Goal: Navigation & Orientation: Find specific page/section

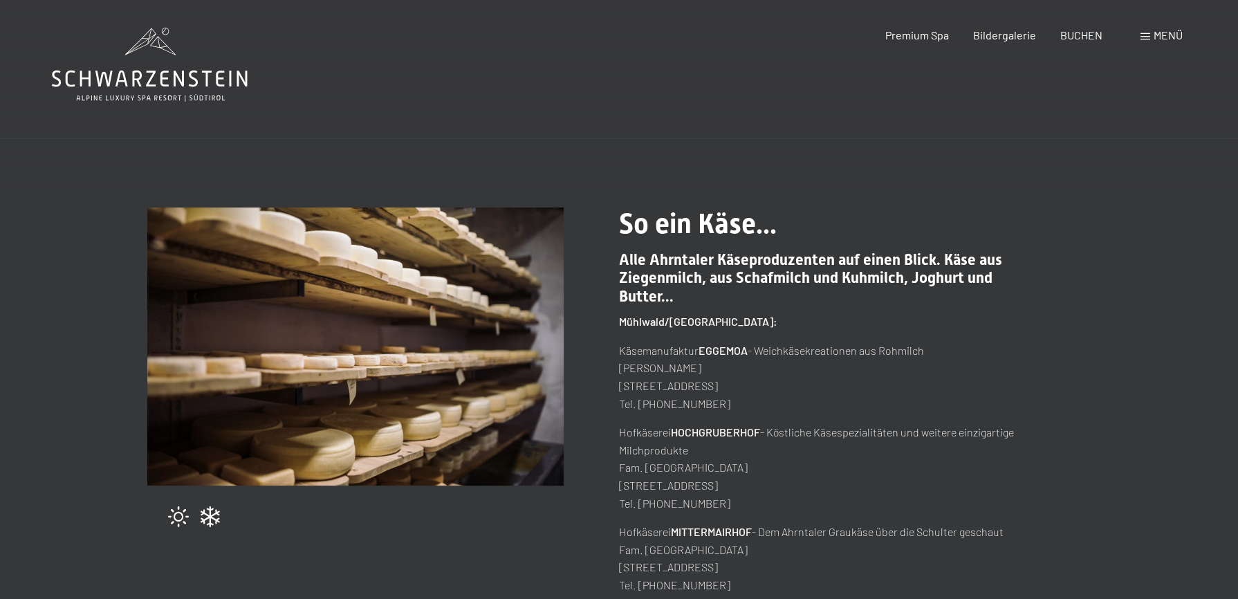
click at [104, 82] on icon at bounding box center [150, 65] width 196 height 74
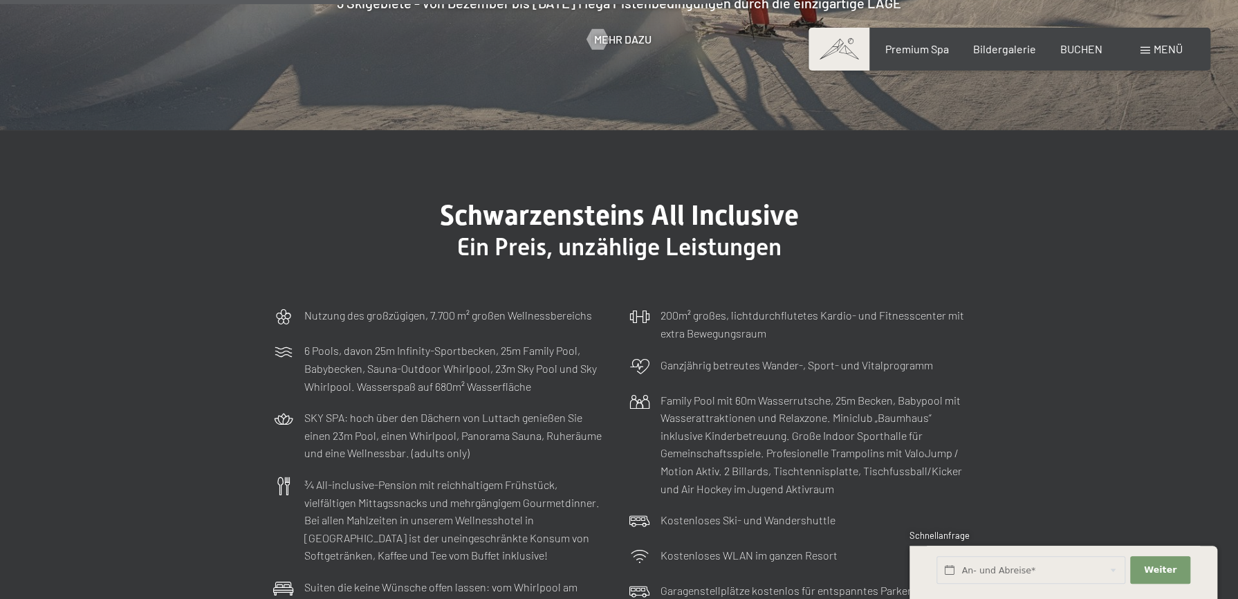
scroll to position [3964, 0]
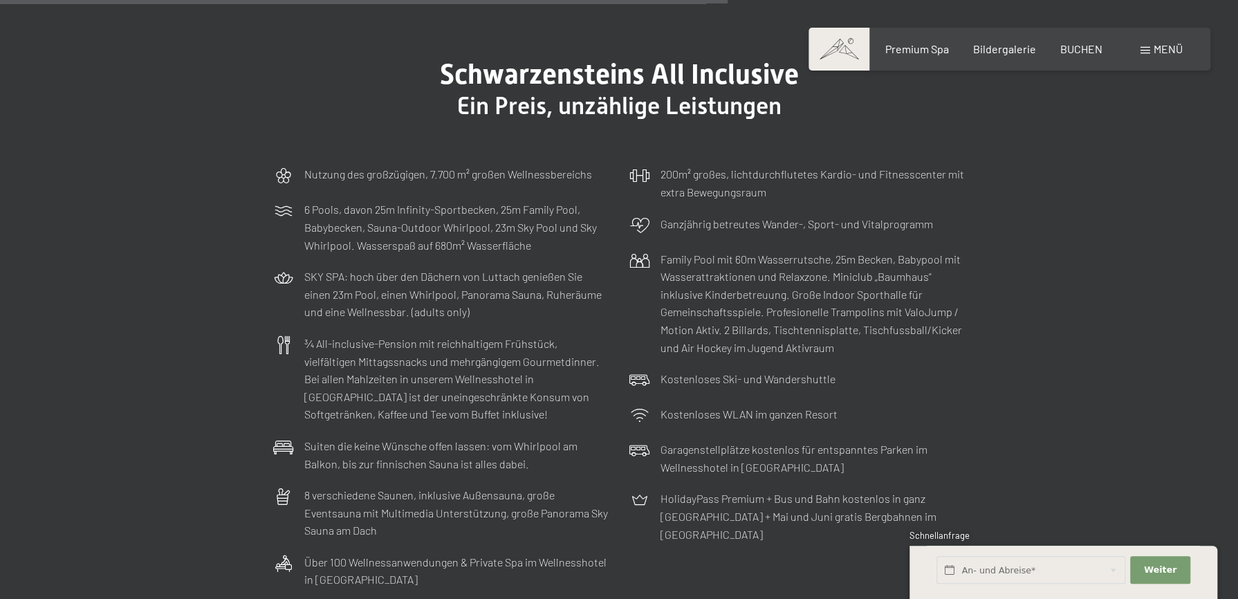
drag, startPoint x: 578, startPoint y: 266, endPoint x: 53, endPoint y: 215, distance: 528.0
drag, startPoint x: 53, startPoint y: 215, endPoint x: 63, endPoint y: 190, distance: 27.0
click at [63, 190] on section "Schwarzensteins All Inclusive Ein Preis, unzählige Leistungen Nutzung des großz…" at bounding box center [619, 327] width 1238 height 676
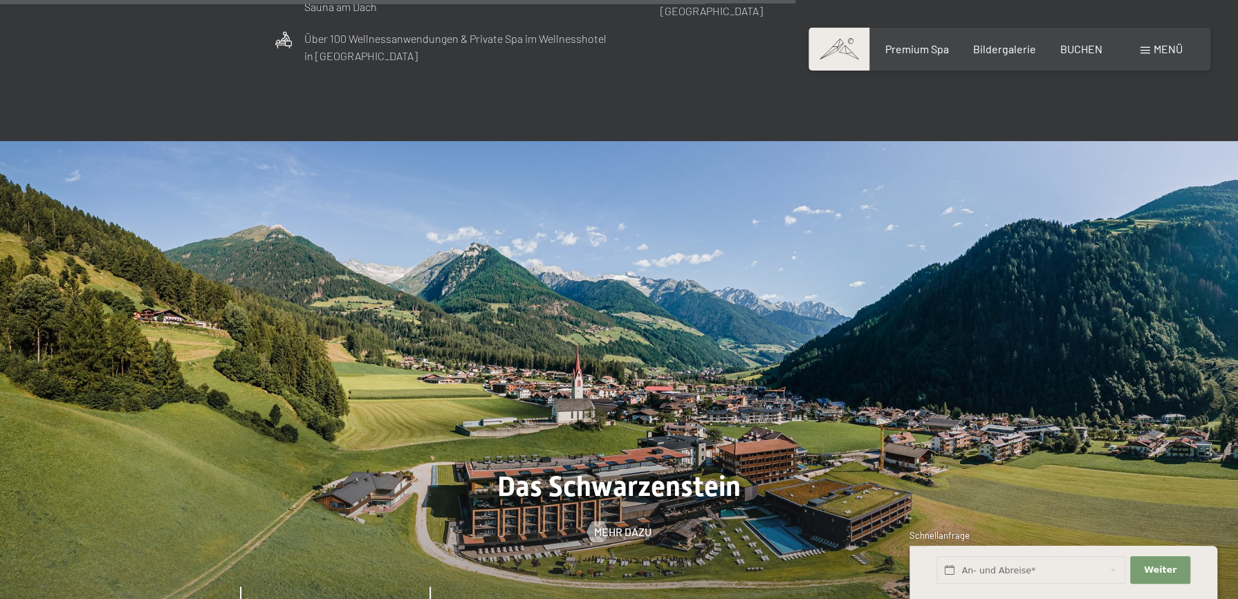
scroll to position [4517, 0]
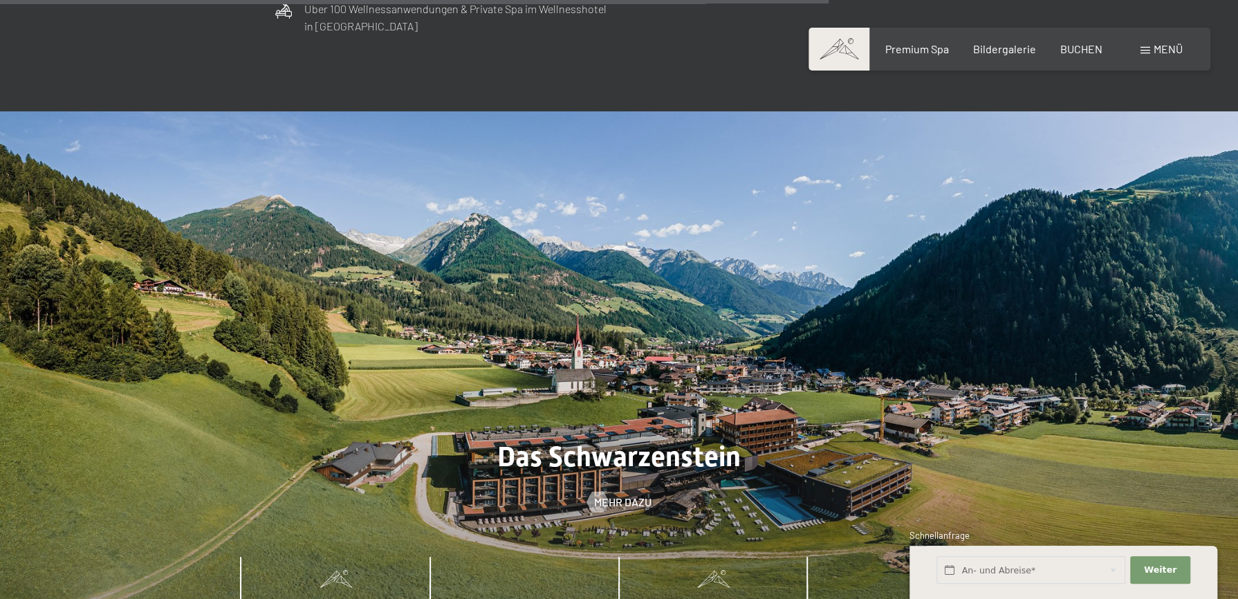
click at [694, 598] on span "Umgebung" at bounding box center [714, 606] width 58 height 12
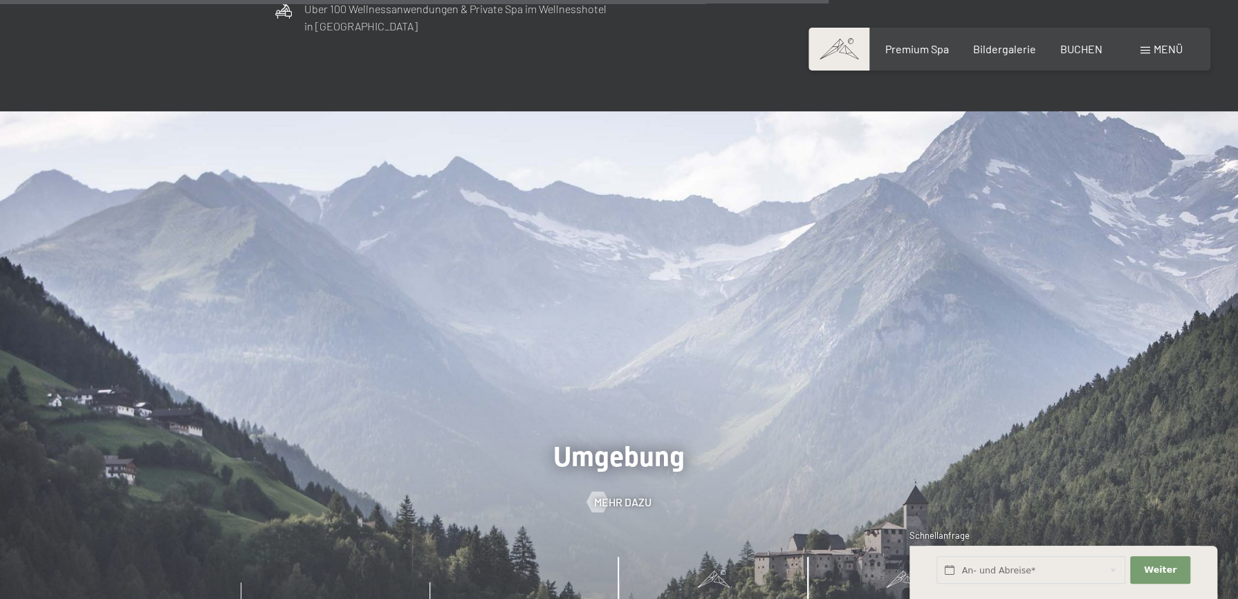
click at [907, 598] on span "Wichtiges" at bounding box center [901, 606] width 53 height 12
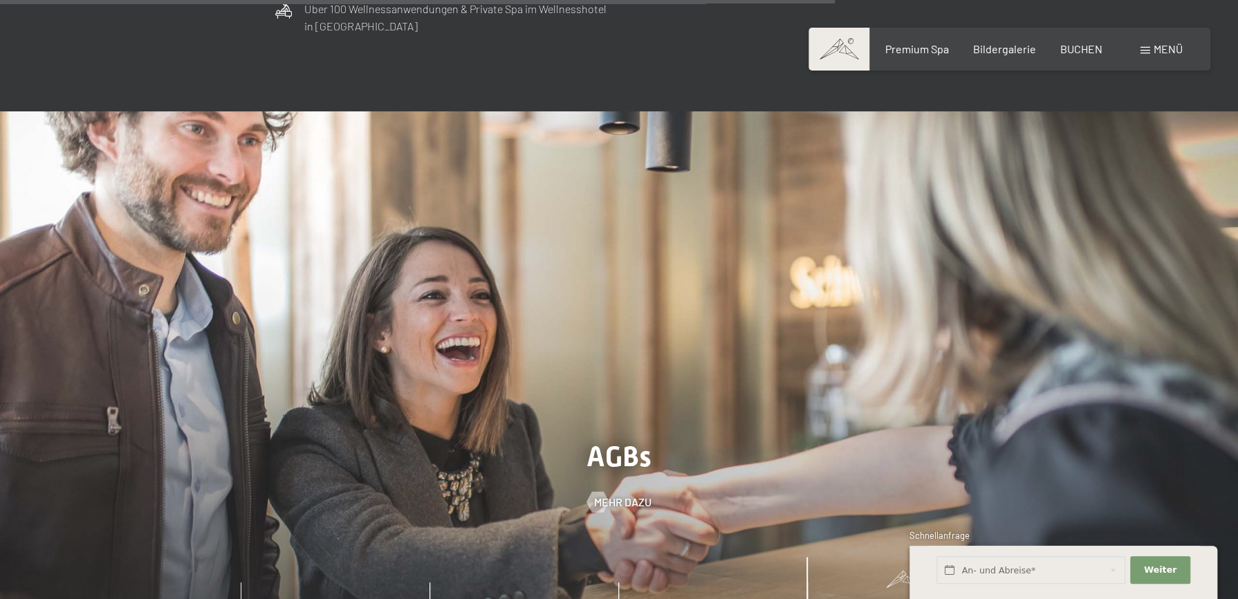
scroll to position [4609, 0]
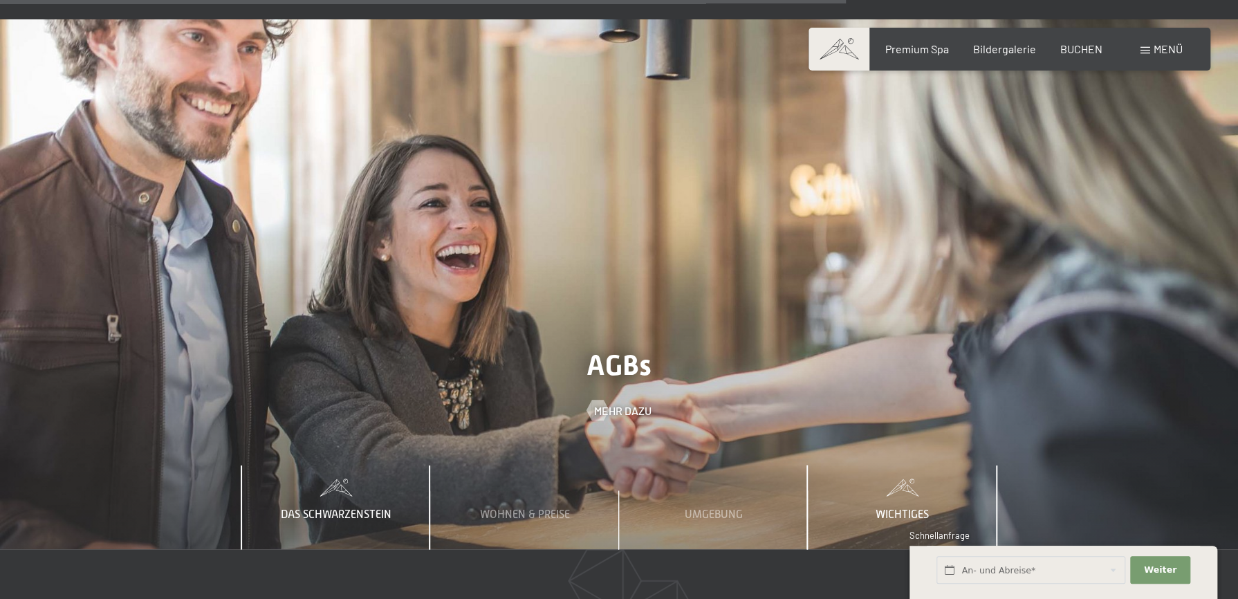
click at [331, 508] on span "Das Schwarzenstein" at bounding box center [336, 514] width 111 height 12
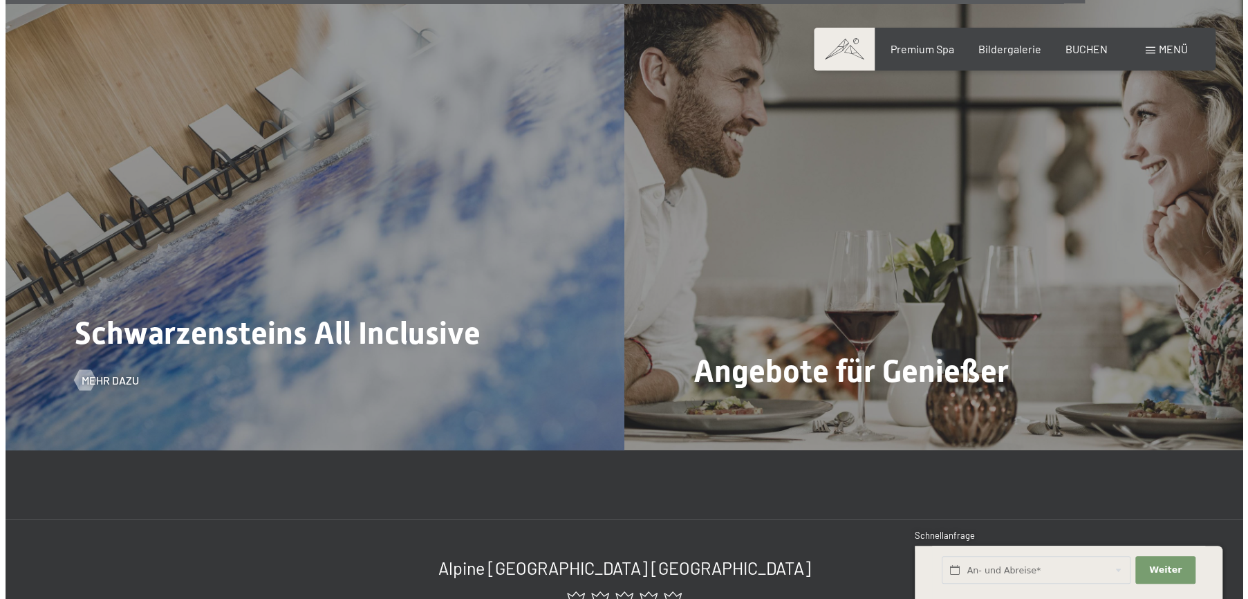
scroll to position [5900, 0]
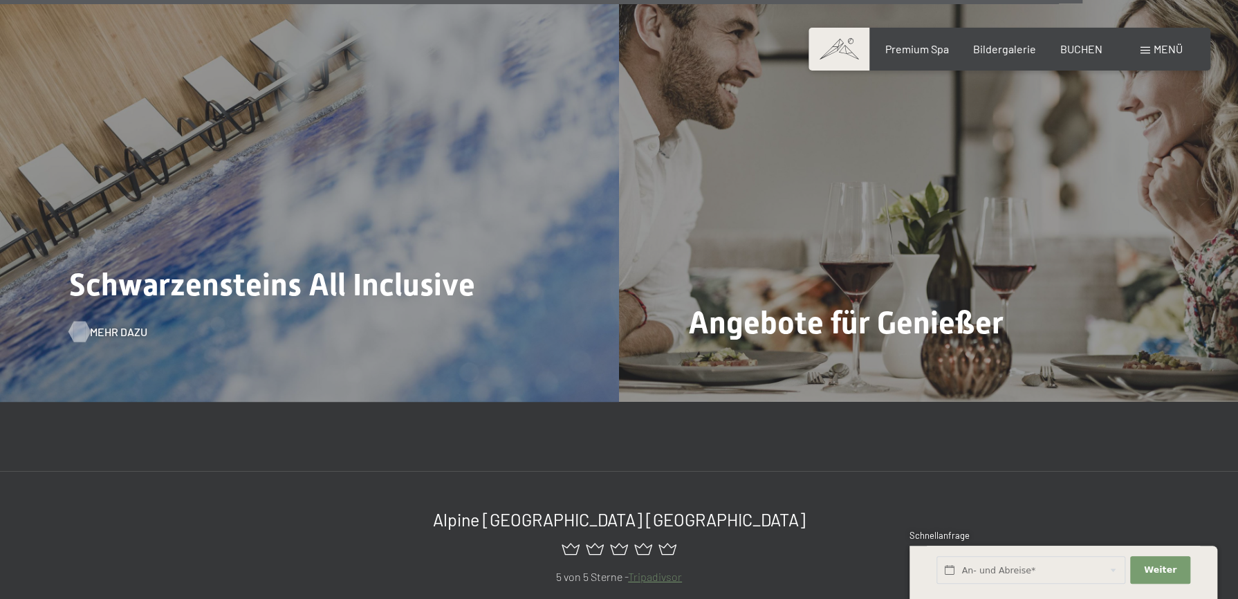
click at [115, 324] on span "Mehr dazu" at bounding box center [118, 331] width 57 height 15
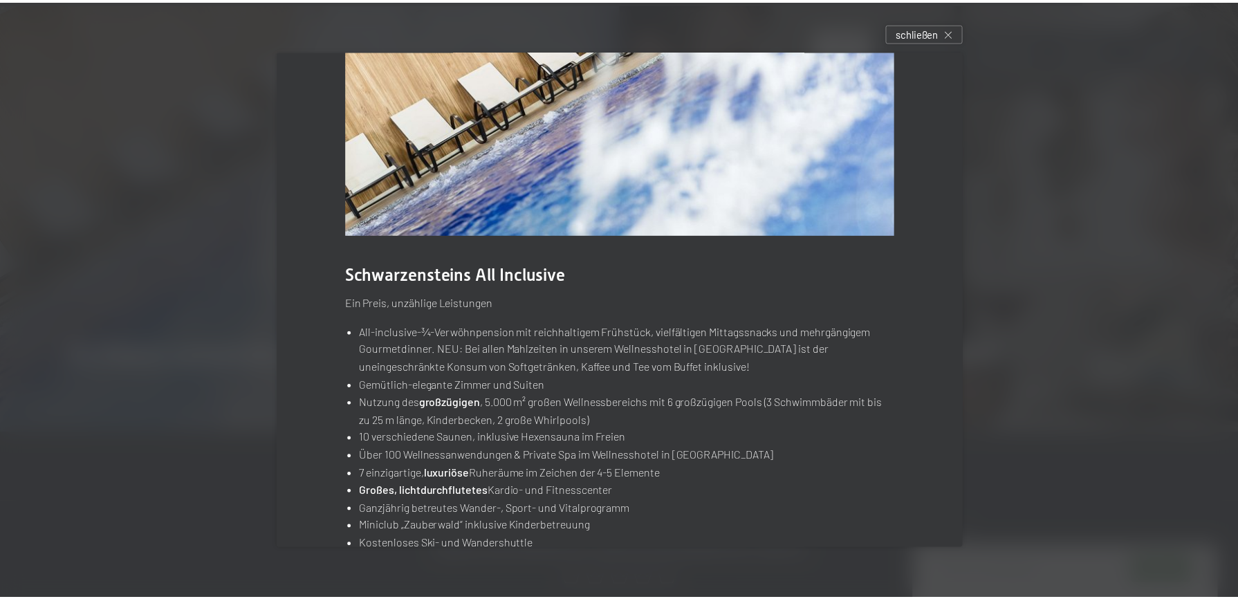
scroll to position [0, 0]
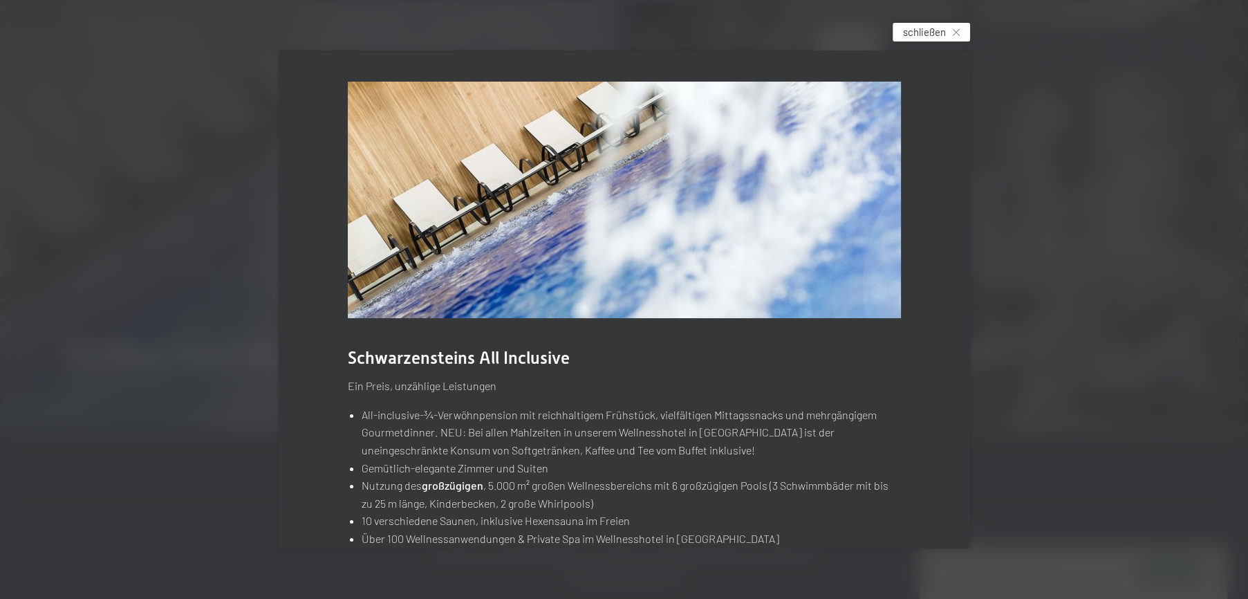
click at [942, 32] on span "schließen" at bounding box center [924, 32] width 43 height 15
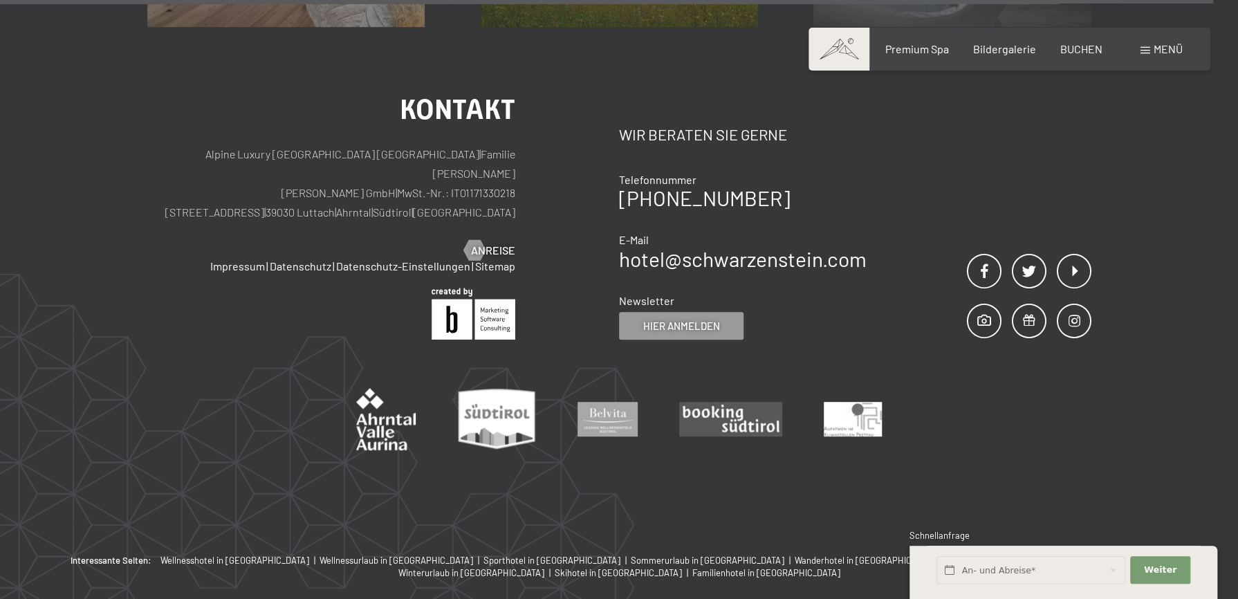
scroll to position [6808, 0]
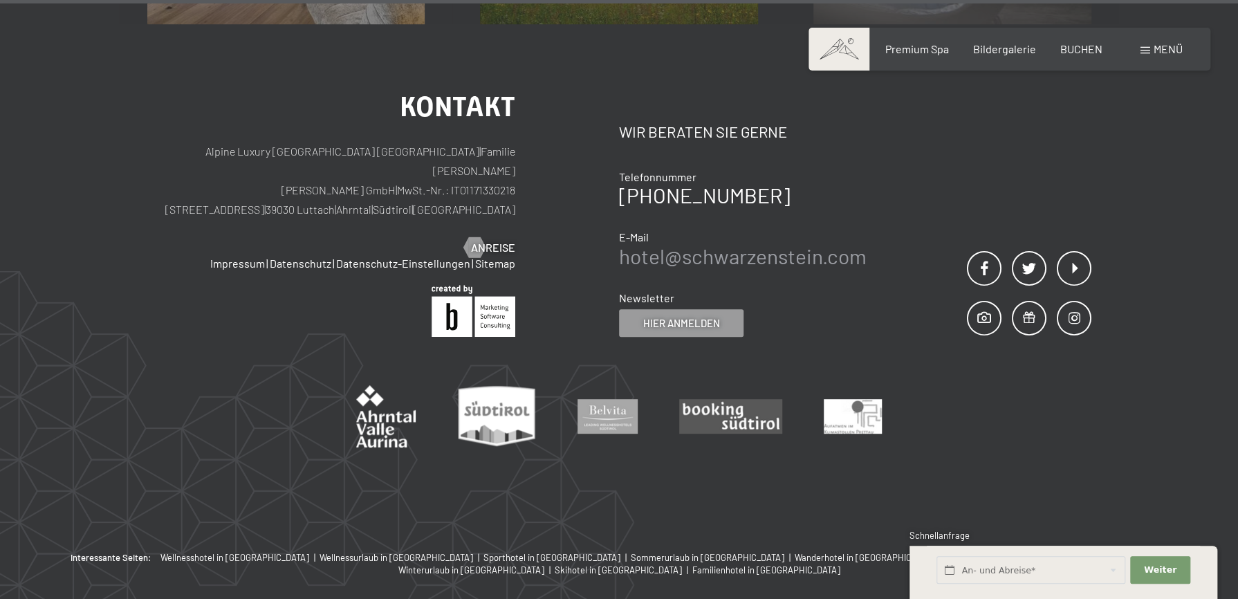
click at [754, 243] on link "hotel@ no-spam. schwarzenstein. no-spam. com" at bounding box center [743, 255] width 248 height 25
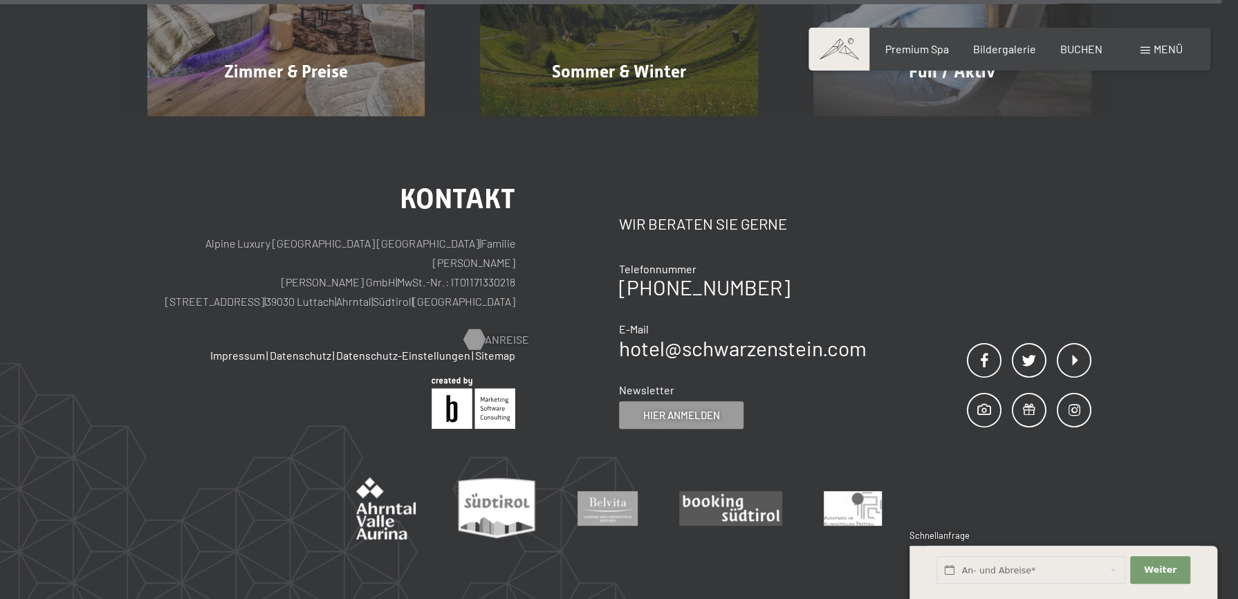
click at [473, 329] on div at bounding box center [474, 339] width 12 height 21
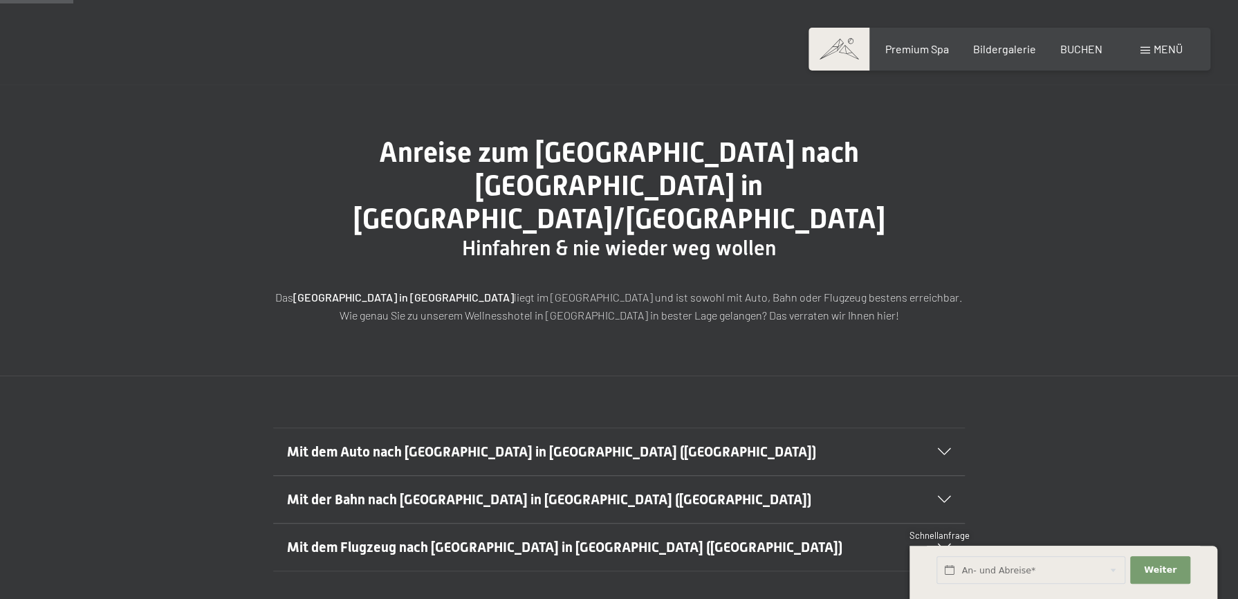
scroll to position [92, 0]
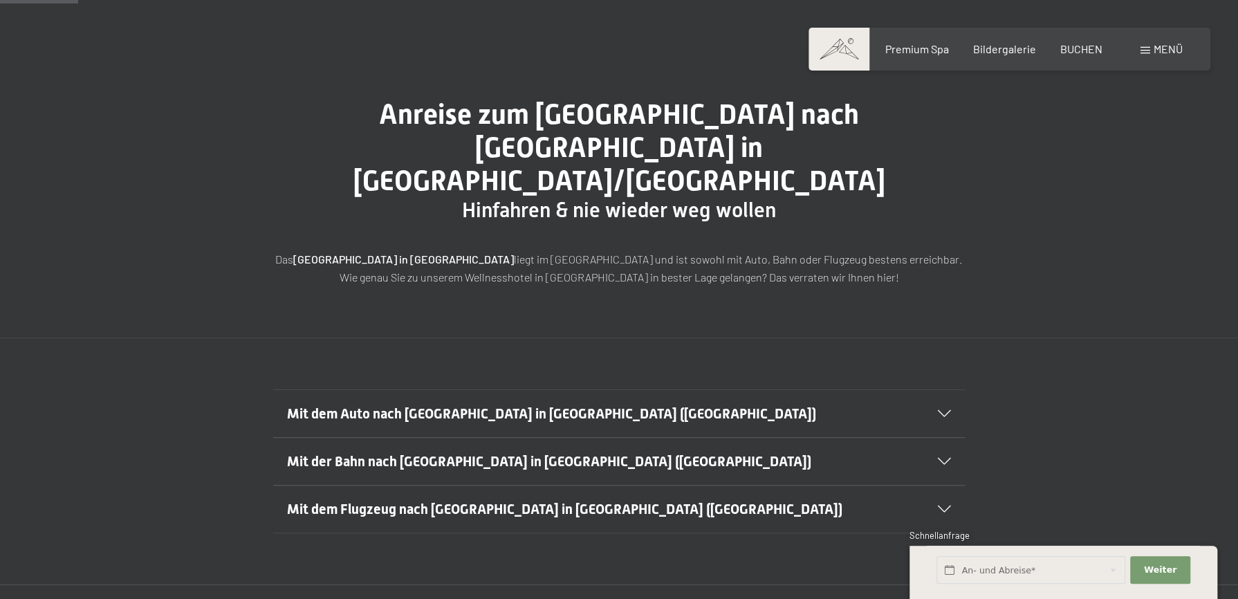
click at [346, 405] on span "Mit dem Auto nach Luttach in Südtirol (Italien)" at bounding box center [551, 413] width 529 height 17
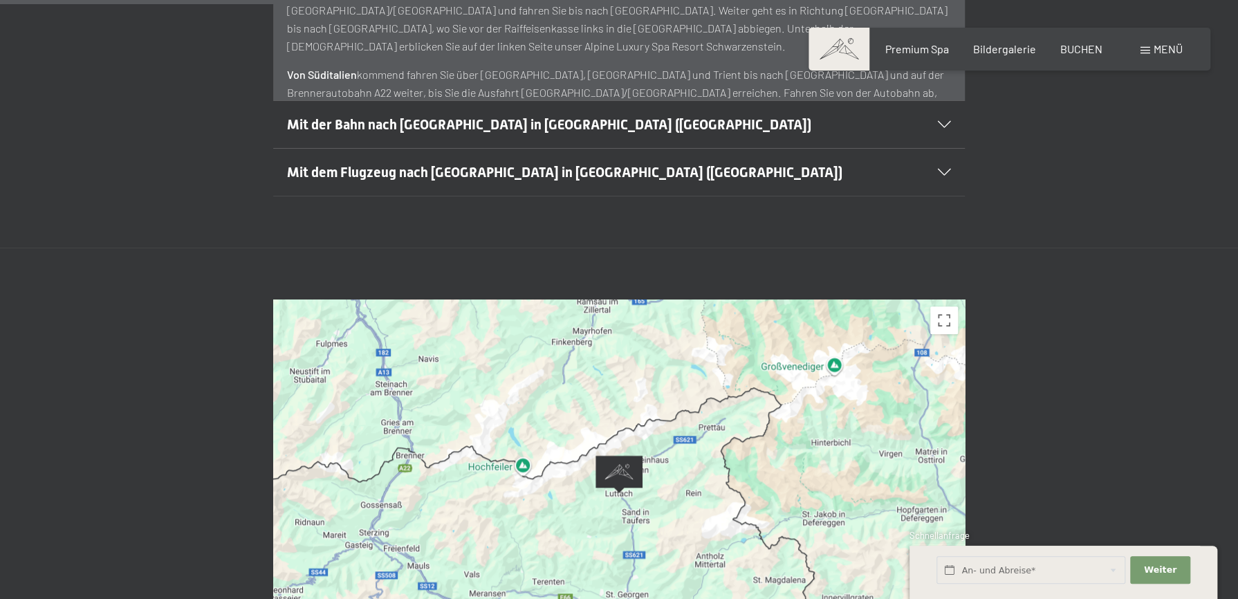
scroll to position [830, 0]
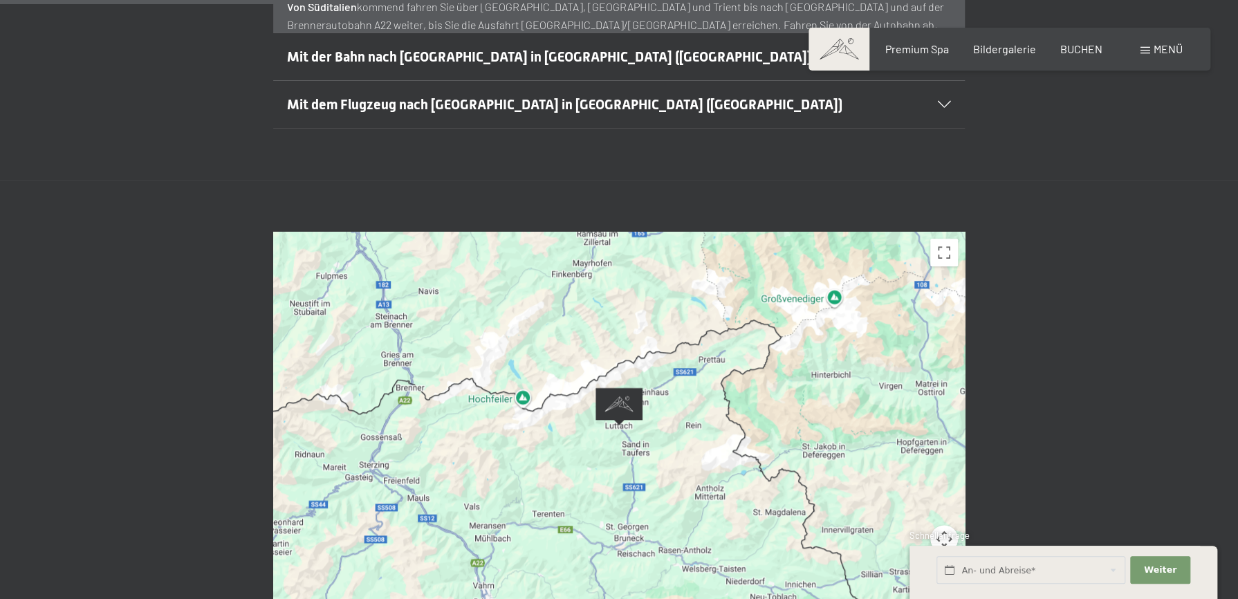
click at [614, 387] on img "Alpine Luxury SPA Resort SCHWARZENSTEIN" at bounding box center [618, 406] width 47 height 38
click at [626, 387] on img "Alpine Luxury SPA Resort SCHWARZENSTEIN" at bounding box center [618, 406] width 47 height 38
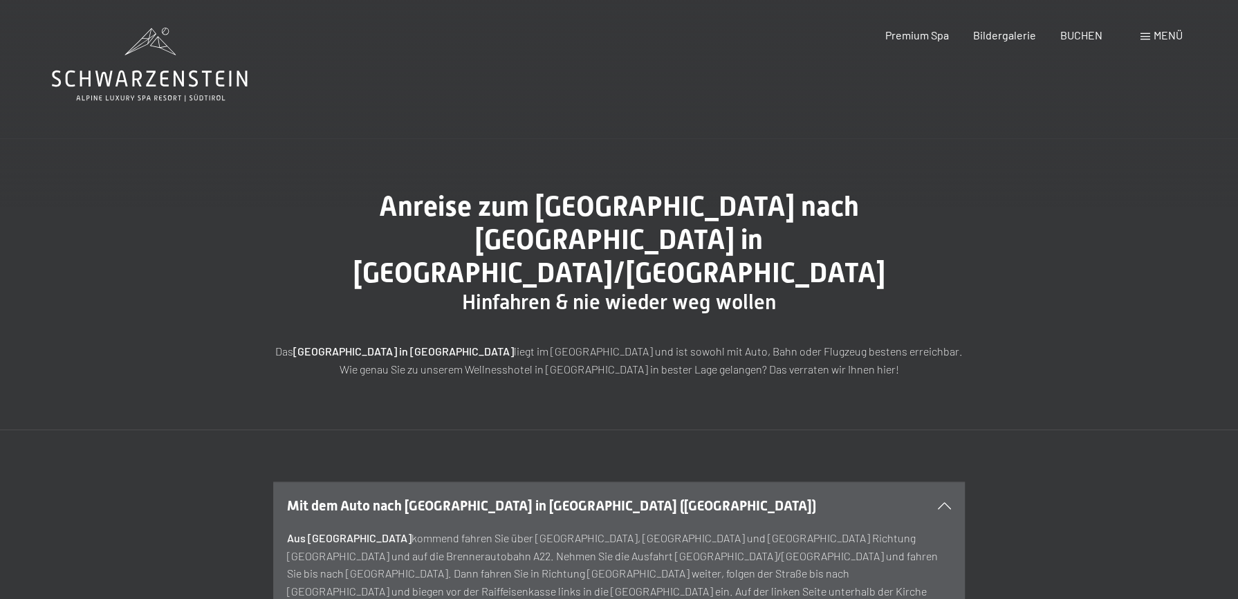
scroll to position [369, 0]
